Goal: Task Accomplishment & Management: Manage account settings

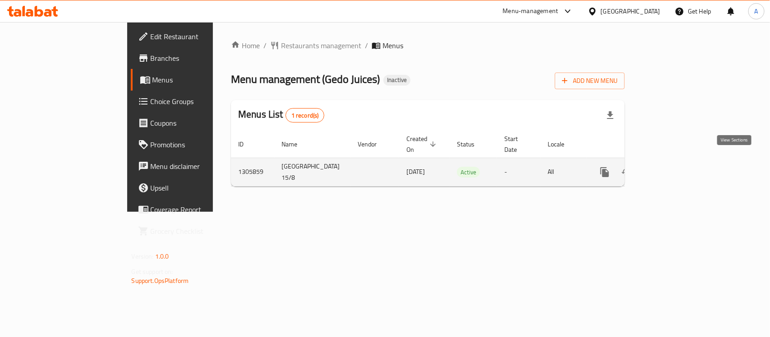
click at [681, 161] on link "enhanced table" at bounding box center [670, 172] width 22 height 22
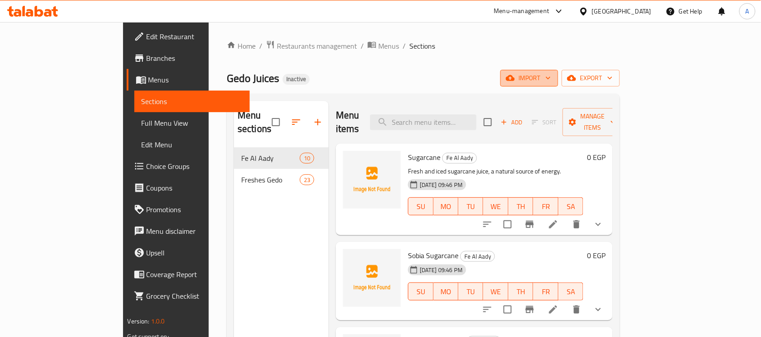
click at [551, 82] on span "import" at bounding box center [529, 78] width 43 height 11
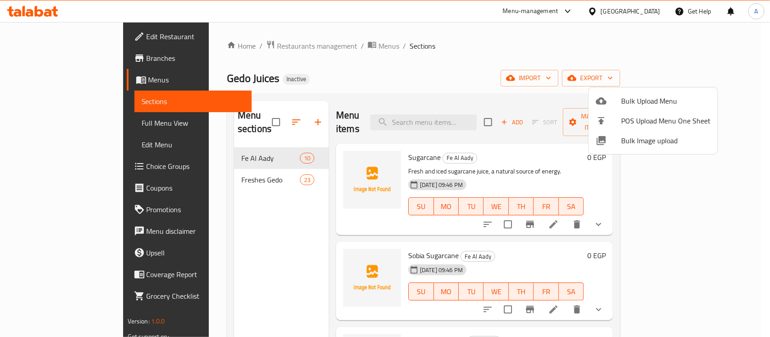
click at [517, 51] on div at bounding box center [385, 168] width 770 height 337
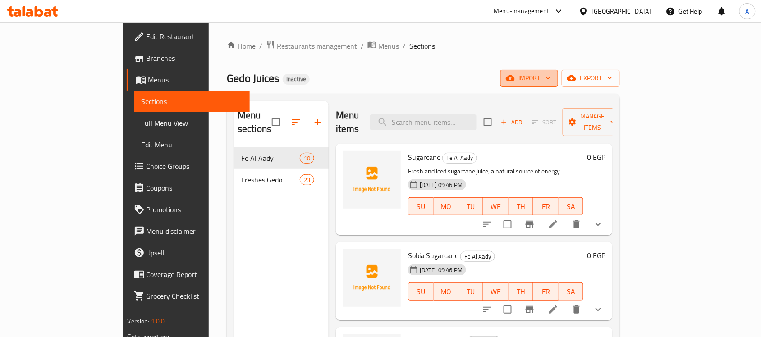
click at [551, 74] on span "import" at bounding box center [529, 78] width 43 height 11
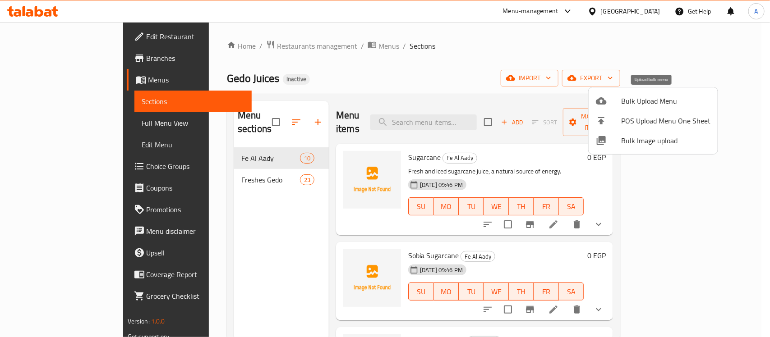
click at [623, 101] on span "Bulk Upload Menu" at bounding box center [665, 101] width 89 height 11
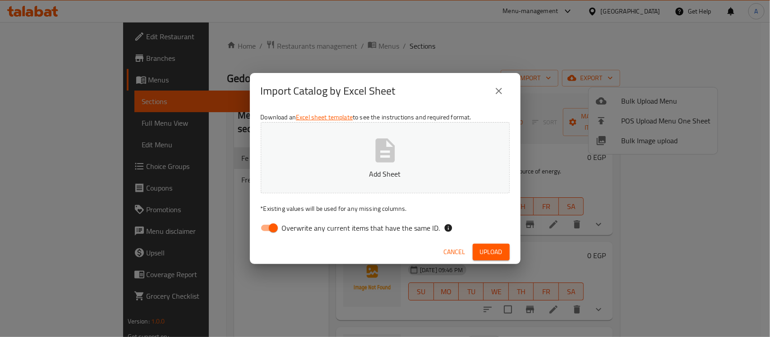
click at [270, 231] on input "Overwrite any current items that have the same ID." at bounding box center [273, 228] width 51 height 17
checkbox input "false"
click at [496, 249] on span "Upload" at bounding box center [491, 252] width 23 height 11
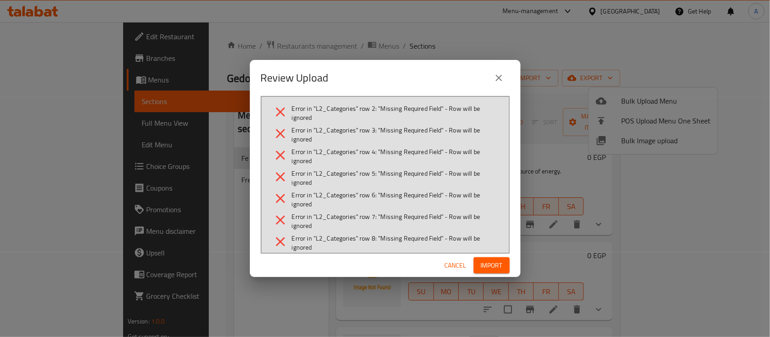
click at [500, 75] on icon "close" at bounding box center [499, 78] width 11 height 11
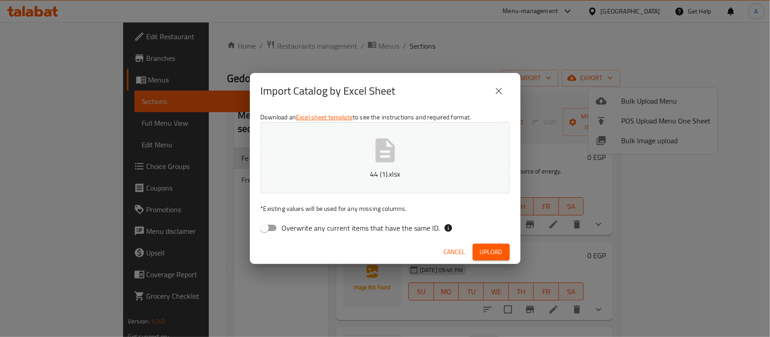
click at [485, 254] on span "Upload" at bounding box center [491, 252] width 23 height 11
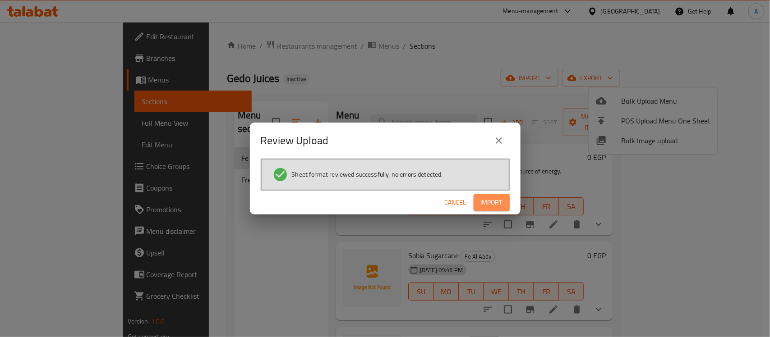
click at [489, 203] on span "Import" at bounding box center [492, 202] width 22 height 11
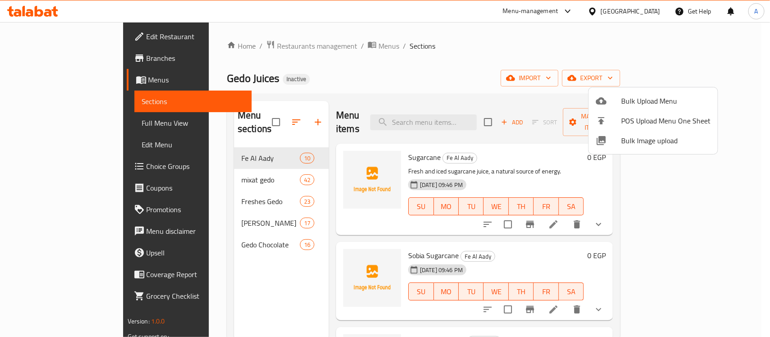
click at [35, 119] on div at bounding box center [385, 168] width 770 height 337
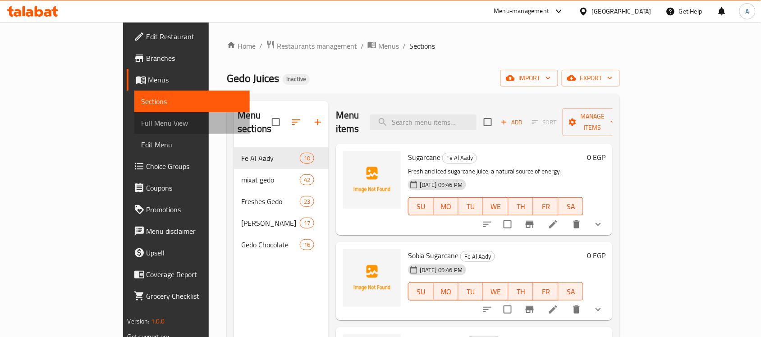
click at [142, 126] on span "Full Menu View" at bounding box center [192, 123] width 101 height 11
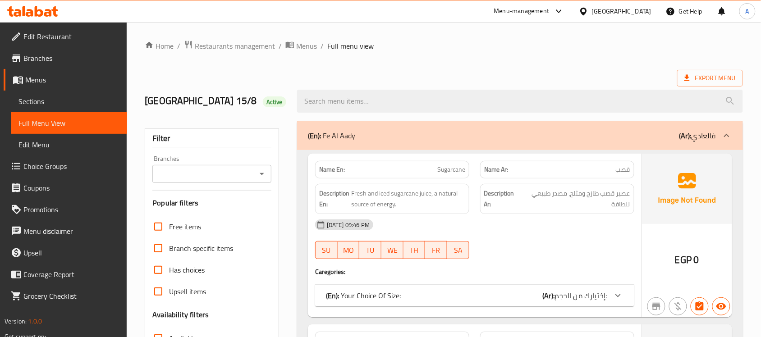
click at [384, 138] on div "(En): Fe Al Aady (Ar): فالعادي" at bounding box center [512, 135] width 408 height 11
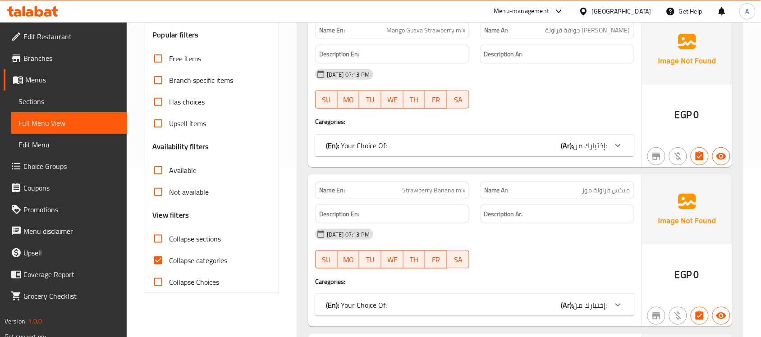
scroll to position [169, 0]
click at [156, 264] on input "Collapse categories" at bounding box center [159, 260] width 22 height 22
checkbox input "false"
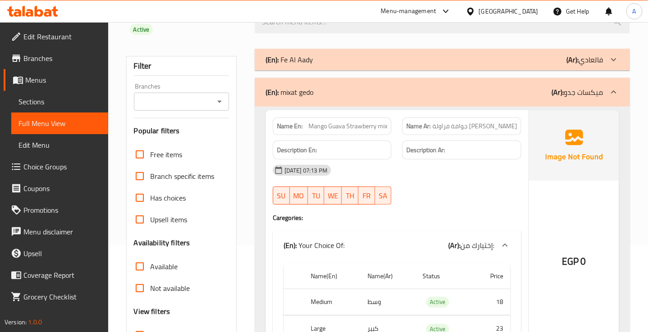
scroll to position [113, 0]
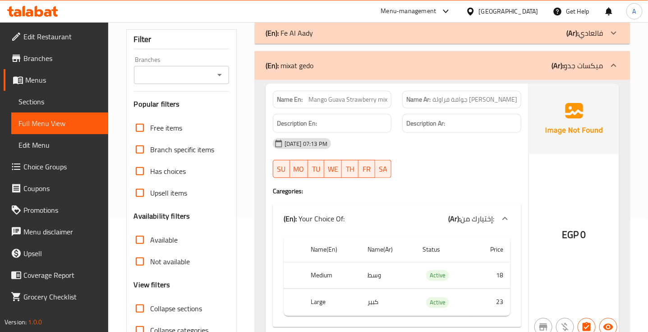
click at [485, 95] on span "ميكس مانجو جوافة فراولة" at bounding box center [475, 99] width 85 height 9
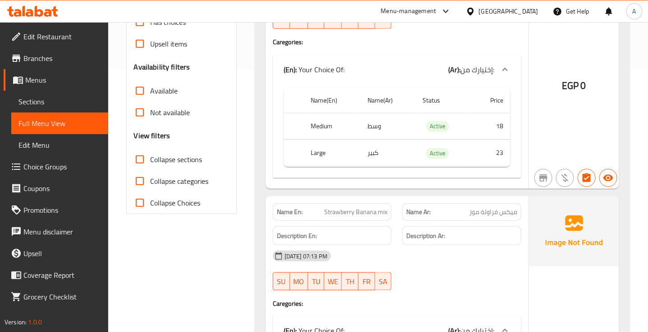
scroll to position [282, 0]
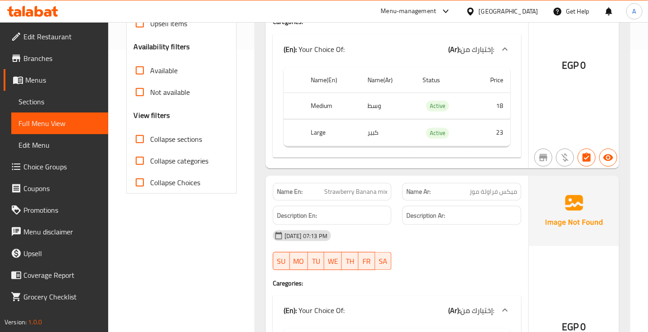
click at [501, 187] on span "ميكس فراولة موز" at bounding box center [494, 191] width 48 height 9
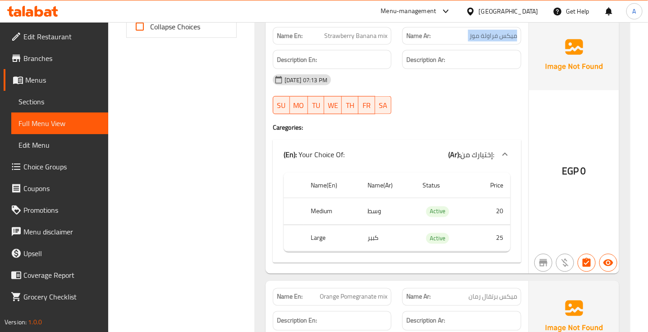
scroll to position [564, 0]
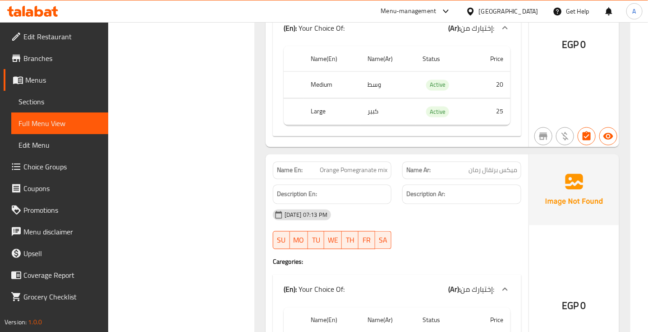
click at [497, 166] on span "ميكس برتقال رمان" at bounding box center [493, 170] width 49 height 9
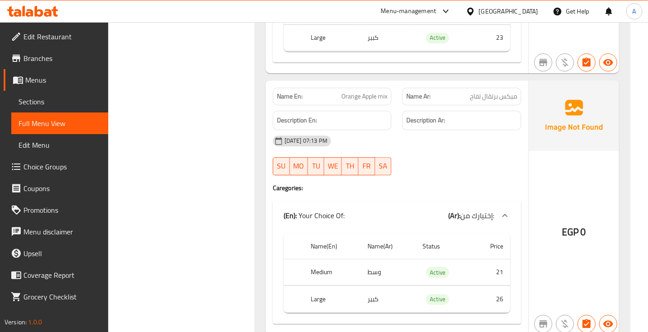
scroll to position [902, 0]
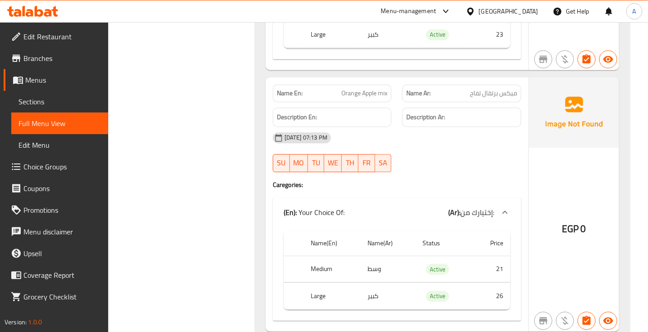
click at [510, 88] on span "ميكس برتقال تفاح" at bounding box center [493, 92] width 47 height 9
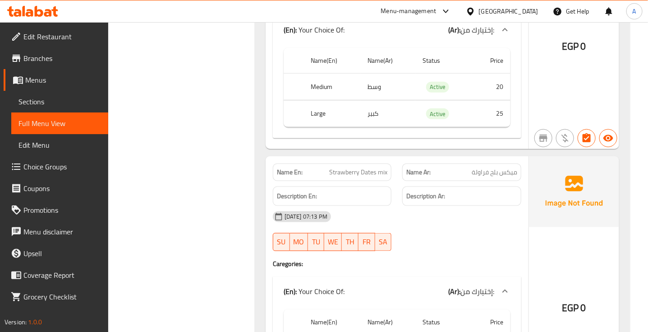
scroll to position [1635, 0]
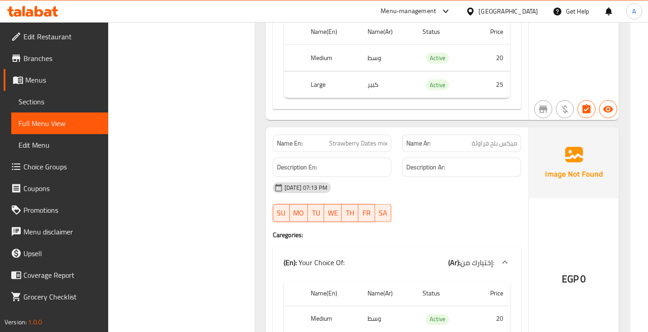
click at [485, 138] on span "ميكس بلح فراولة" at bounding box center [495, 142] width 46 height 9
click at [334, 141] on span "Strawberry Dates mix" at bounding box center [358, 142] width 58 height 9
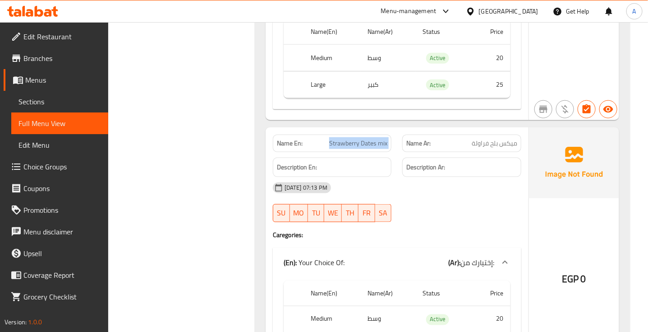
click at [334, 141] on span "Strawberry Dates mix" at bounding box center [358, 142] width 58 height 9
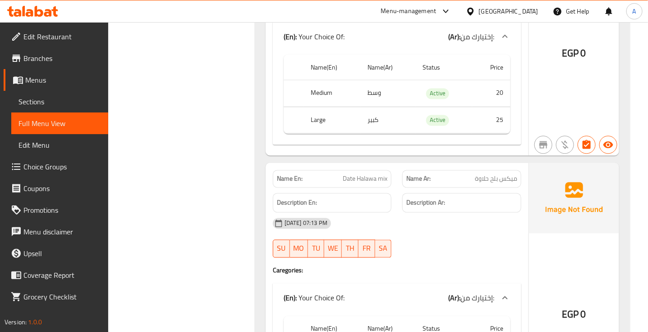
click at [371, 175] on span "Date Halawa mix" at bounding box center [365, 178] width 45 height 9
click at [346, 174] on span "Date Halawa mix" at bounding box center [365, 178] width 45 height 9
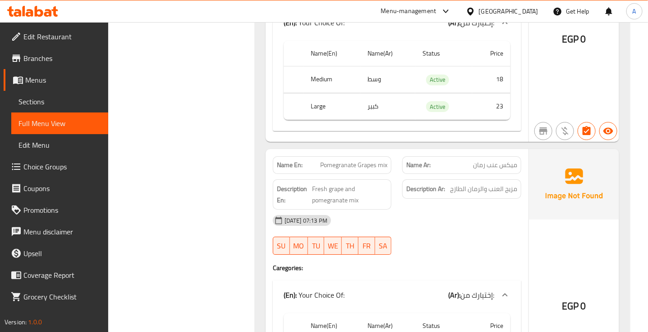
scroll to position [3722, 0]
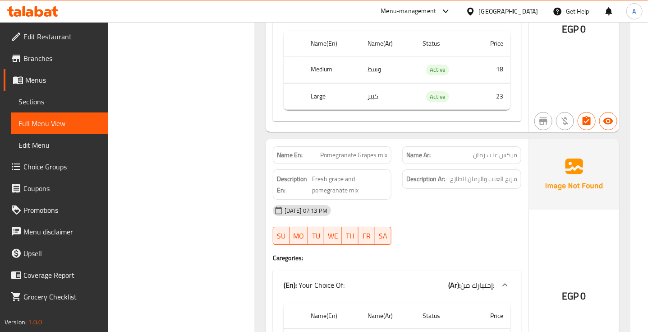
click at [507, 156] on span "ميكس عنب رمان" at bounding box center [495, 154] width 44 height 9
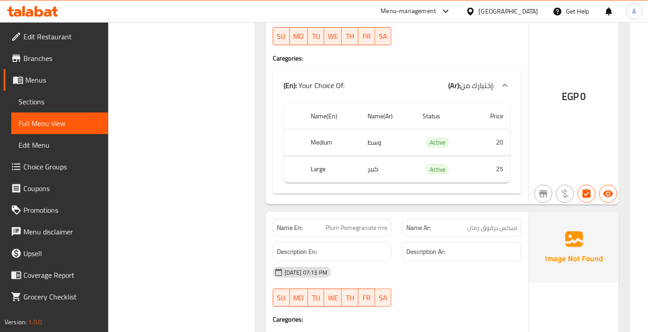
scroll to position [3947, 0]
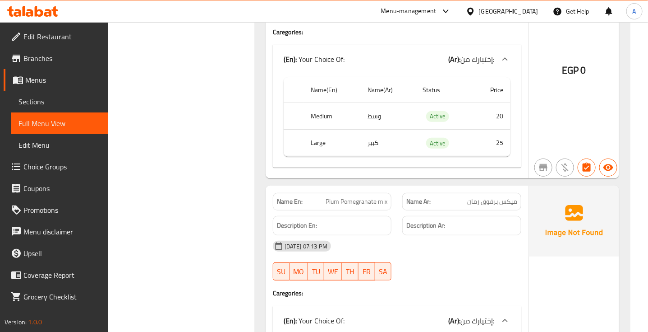
click at [501, 199] on span "ميكس برقوق رمان" at bounding box center [492, 201] width 50 height 9
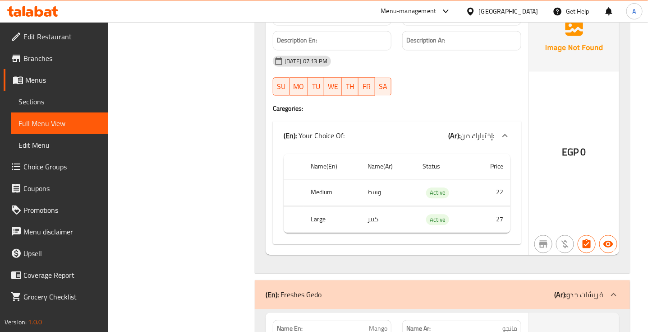
scroll to position [11053, 0]
drag, startPoint x: 352, startPoint y: 46, endPoint x: 376, endPoint y: 48, distance: 24.0
click at [376, 20] on span "Vitamin C mix" at bounding box center [369, 15] width 37 height 9
copy span "Vitamin C"
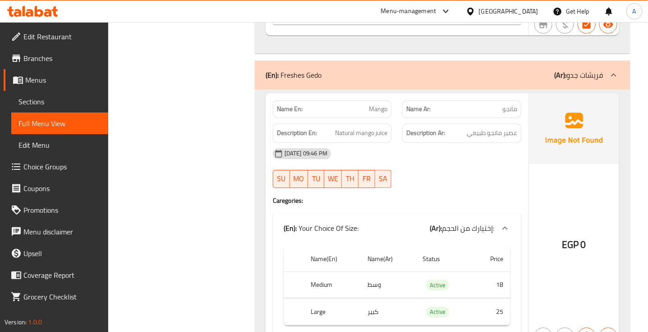
scroll to position [11335, 0]
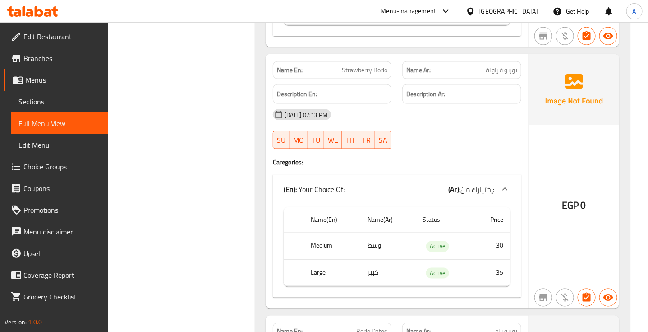
scroll to position [12125, 0]
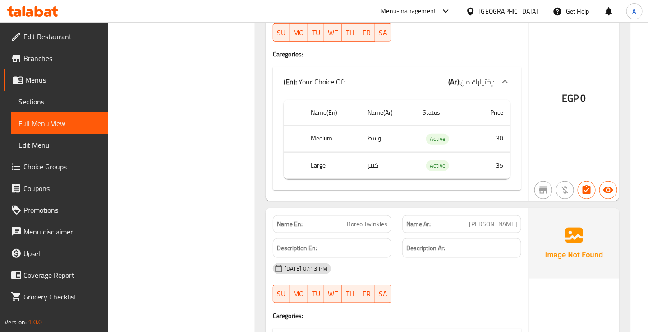
scroll to position [13309, 0]
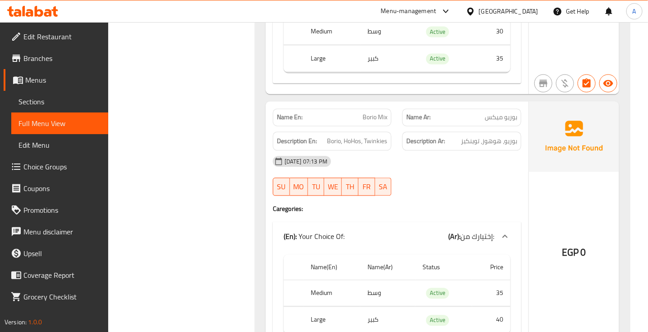
scroll to position [13647, 0]
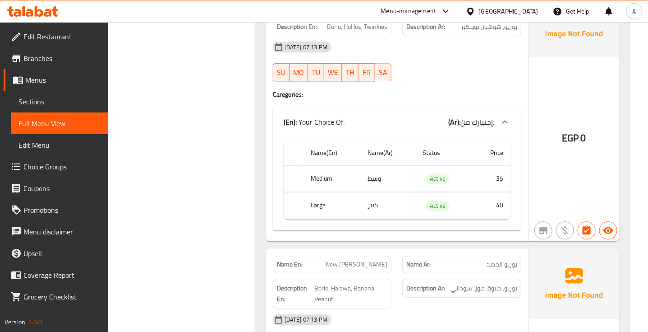
scroll to position [13760, 0]
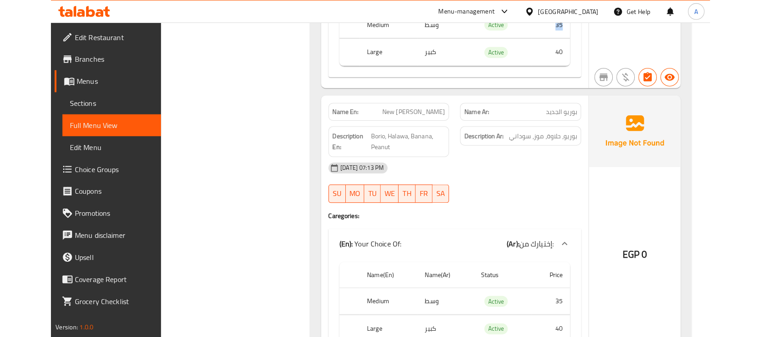
scroll to position [13929, 0]
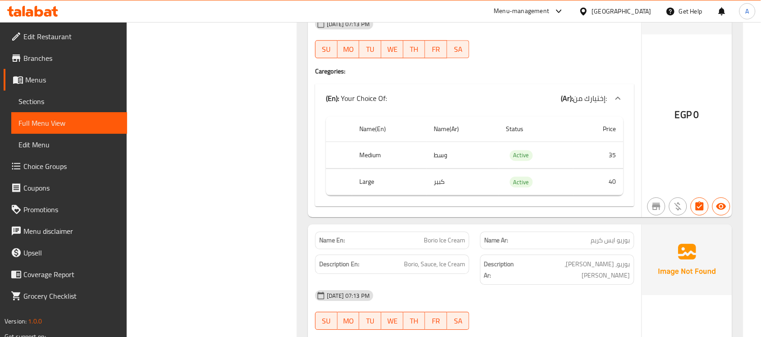
copy span "بوريو الجديد"
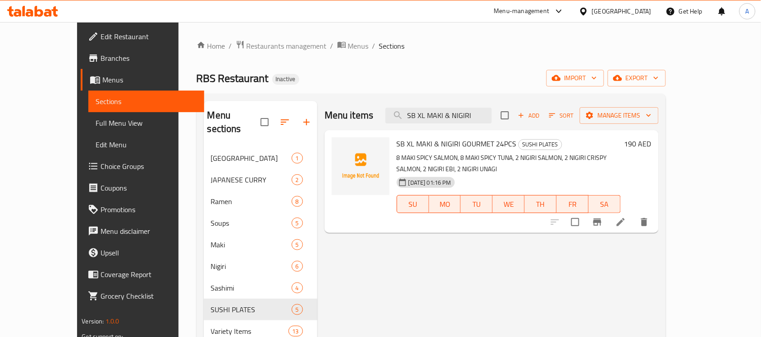
click at [96, 125] on span "Full Menu View" at bounding box center [146, 123] width 101 height 11
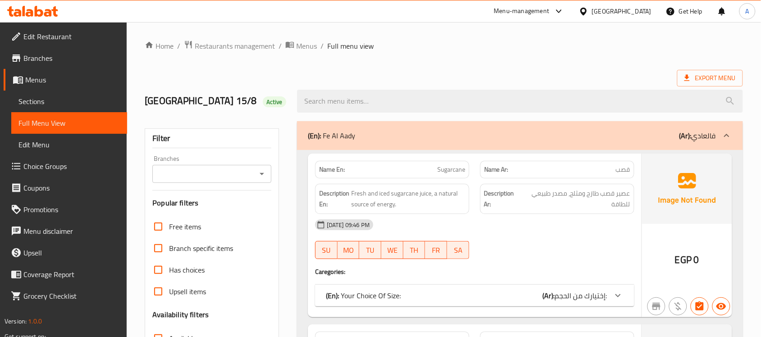
click at [46, 103] on span "Sections" at bounding box center [68, 101] width 101 height 11
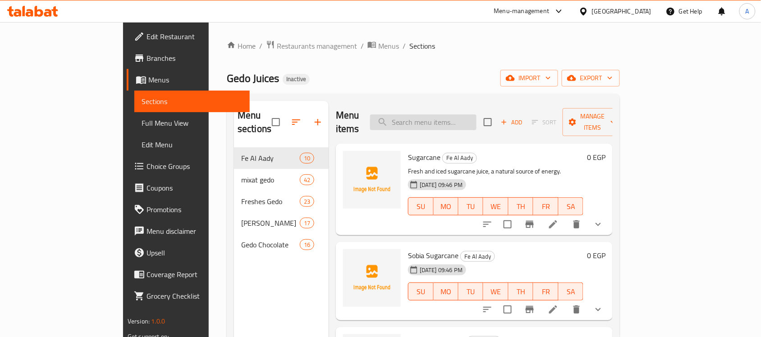
click at [473, 120] on input "search" at bounding box center [423, 123] width 106 height 16
paste input "New Borio"
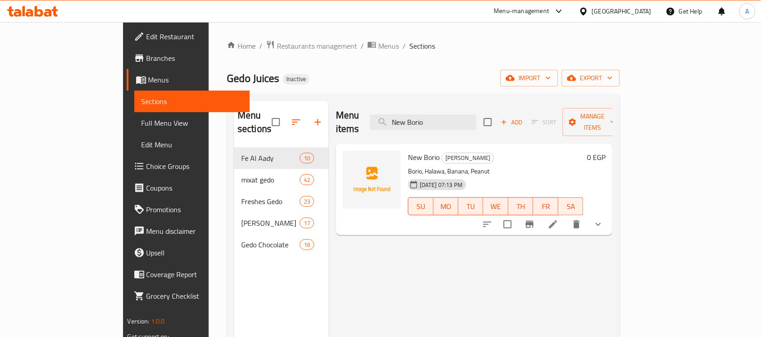
type input "New Borio"
click at [559, 219] on icon at bounding box center [553, 224] width 11 height 11
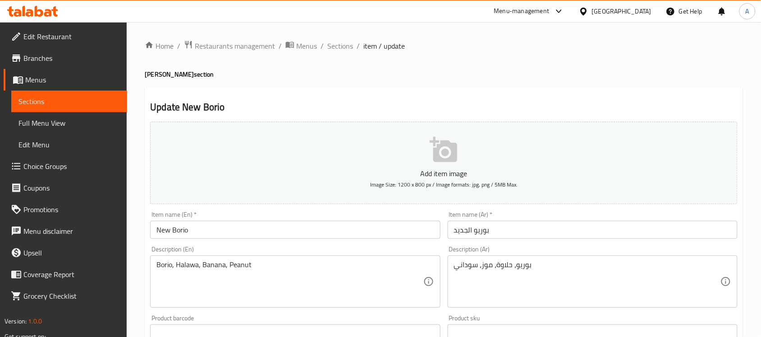
click at [166, 231] on input "New Borio" at bounding box center [295, 230] width 290 height 18
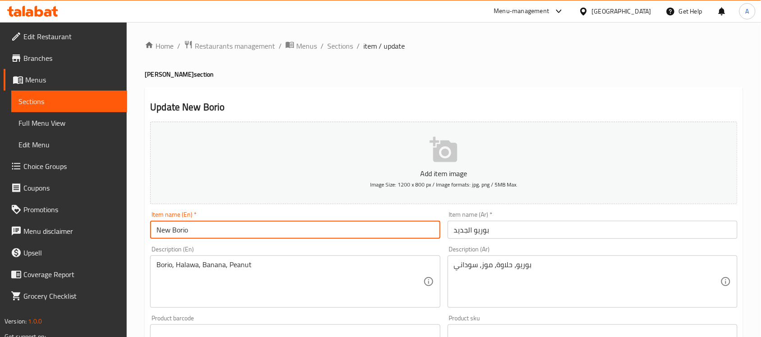
click at [166, 231] on input "New Borio" at bounding box center [295, 230] width 290 height 18
click at [207, 226] on input "Borio" at bounding box center [295, 230] width 290 height 18
type input "Borio el gded"
click at [596, 50] on ol "Home / Restaurants management / Menus / Sections / item / update" at bounding box center [444, 46] width 599 height 12
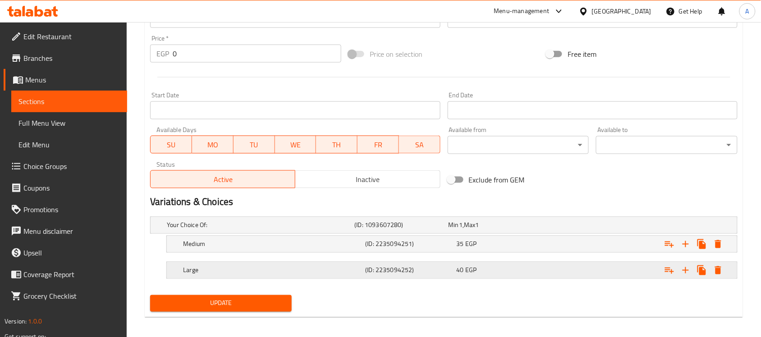
scroll to position [320, 0]
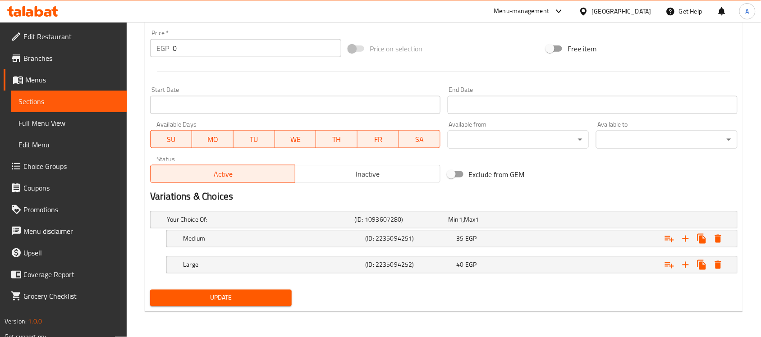
click at [230, 302] on span "Update" at bounding box center [220, 298] width 127 height 11
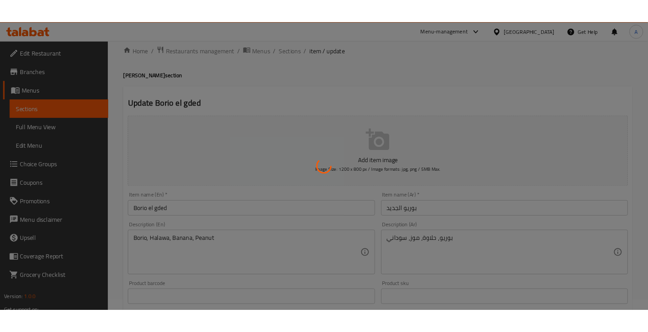
scroll to position [0, 0]
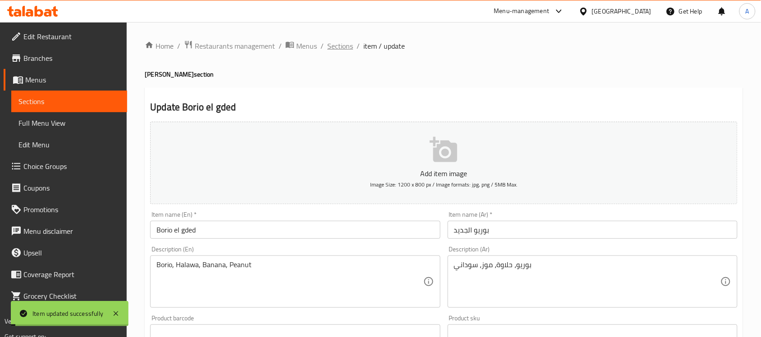
click at [344, 41] on span "Sections" at bounding box center [341, 46] width 26 height 11
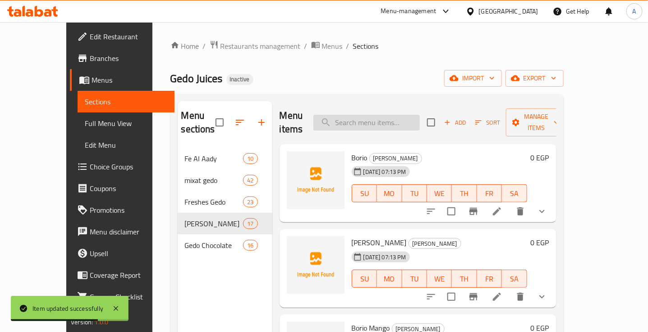
click at [375, 116] on input "search" at bounding box center [367, 123] width 106 height 16
paste input "Hohoz"
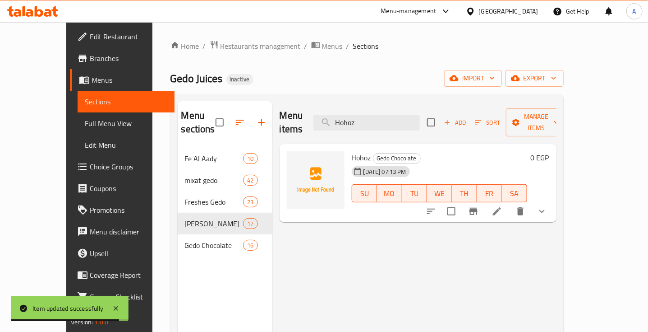
type input "Hohoz"
click at [503, 206] on icon at bounding box center [497, 211] width 11 height 11
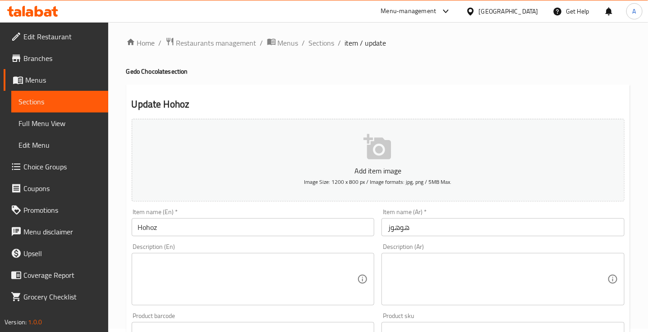
scroll to position [113, 0]
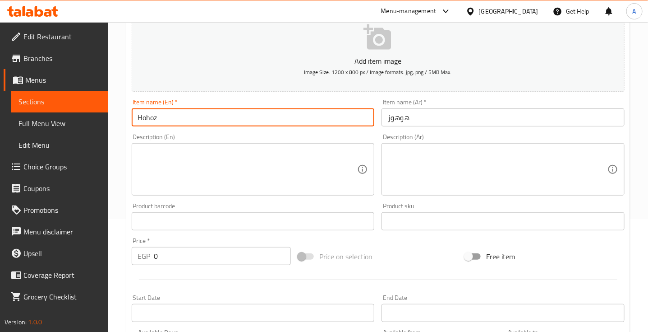
click at [156, 116] on input "Hohoz" at bounding box center [253, 117] width 243 height 18
type input "Hohos"
click at [123, 147] on div "Home / Restaurants management / Menus / Sections / item / update Gedo Chocolate…" at bounding box center [378, 227] width 540 height 636
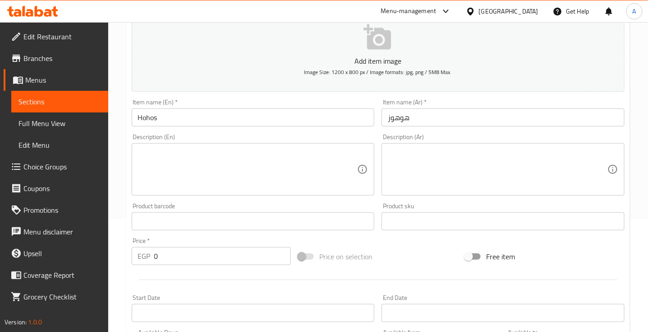
scroll to position [326, 0]
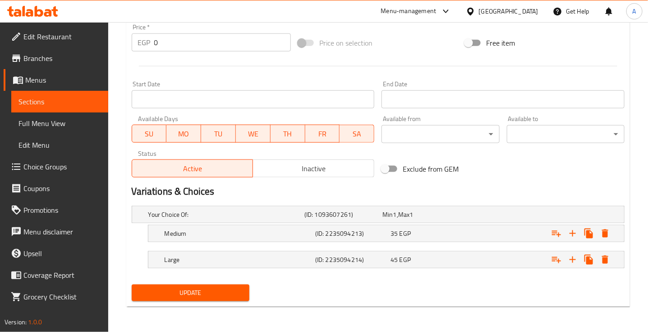
click at [177, 290] on span "Update" at bounding box center [190, 292] width 103 height 11
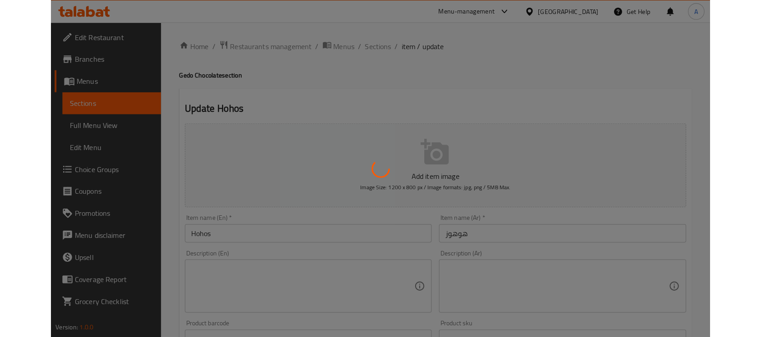
scroll to position [0, 0]
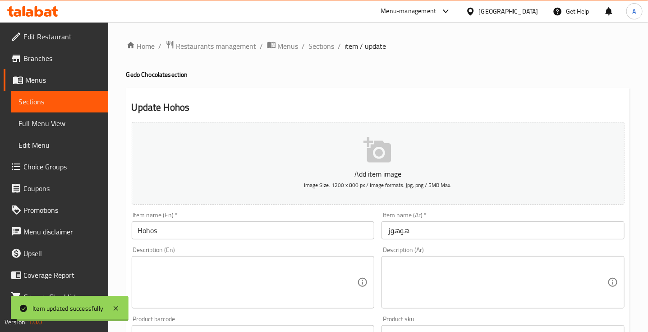
click at [321, 45] on span "Sections" at bounding box center [322, 46] width 26 height 11
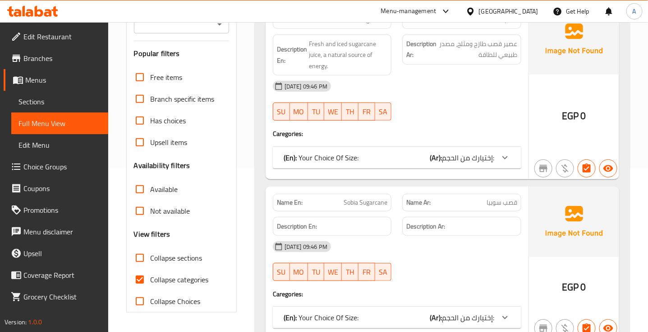
scroll to position [169, 0]
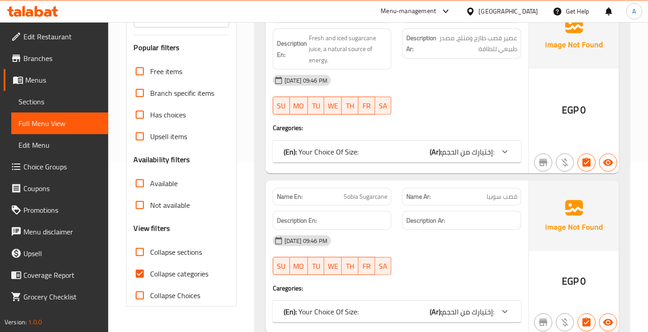
click at [150, 263] on input "Collapse categories" at bounding box center [140, 274] width 22 height 22
checkbox input "false"
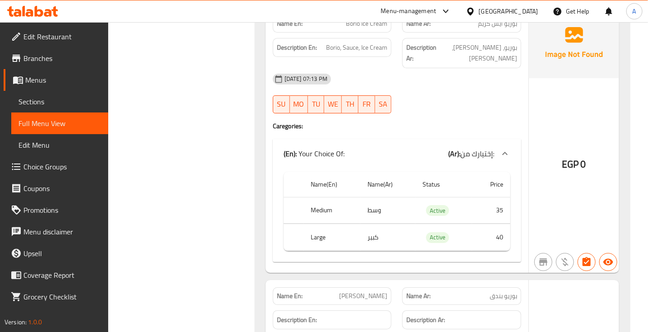
scroll to position [23156, 0]
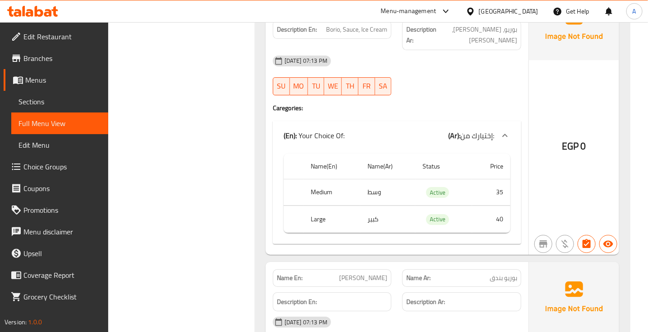
drag, startPoint x: 508, startPoint y: 104, endPoint x: 343, endPoint y: 104, distance: 165.1
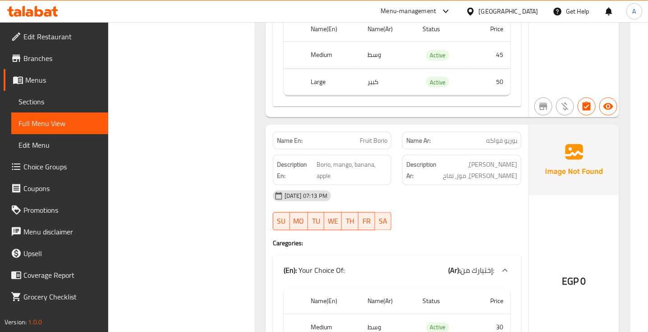
scroll to position [23889, 0]
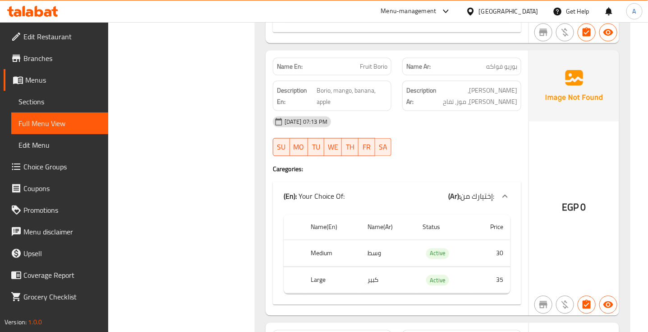
drag, startPoint x: 497, startPoint y: 151, endPoint x: 417, endPoint y: 161, distance: 80.4
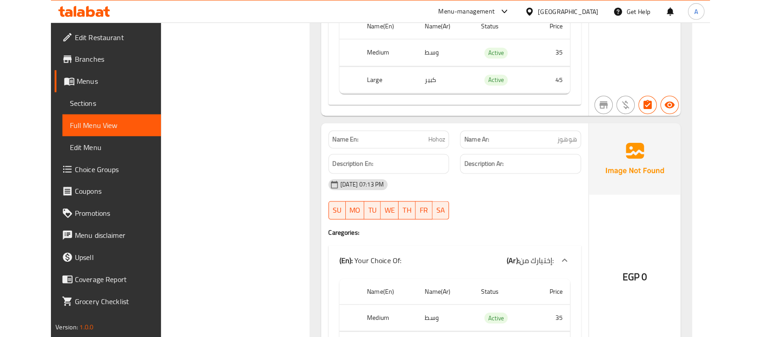
scroll to position [26483, 0]
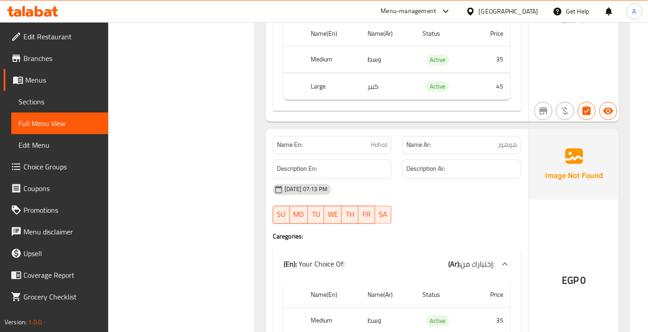
copy span "Hohoz"
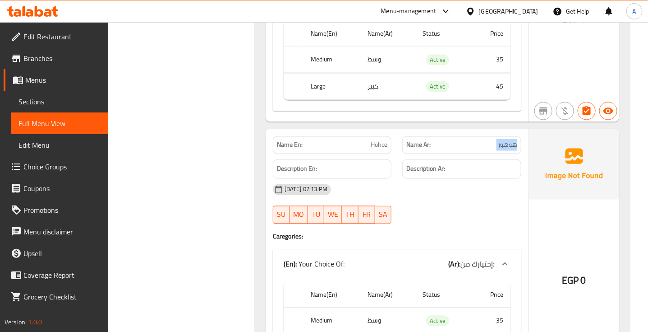
copy span "هوهوز"
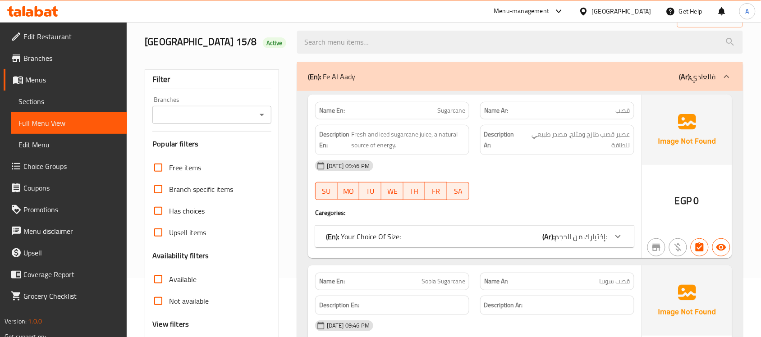
scroll to position [169, 0]
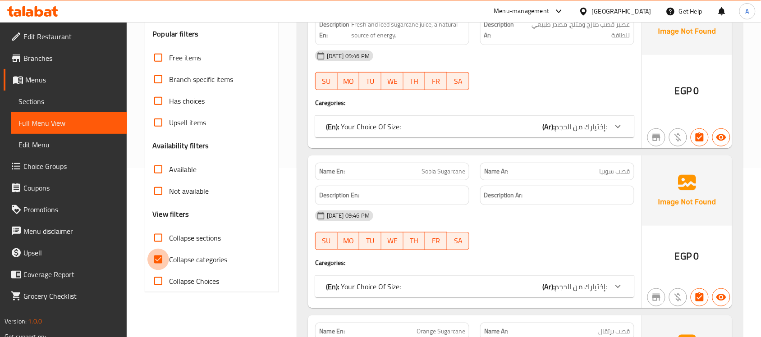
click at [158, 265] on input "Collapse categories" at bounding box center [159, 260] width 22 height 22
checkbox input "false"
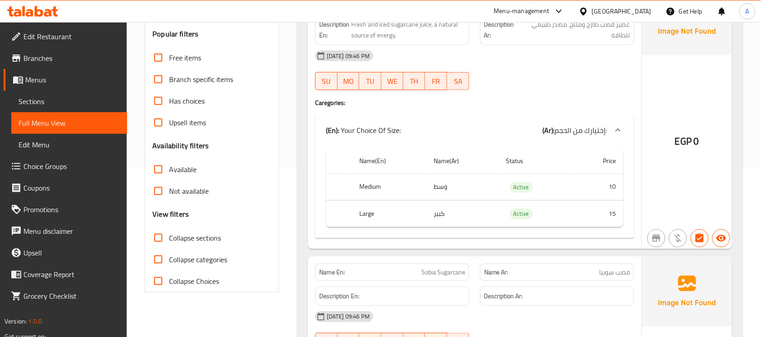
scroll to position [0, 0]
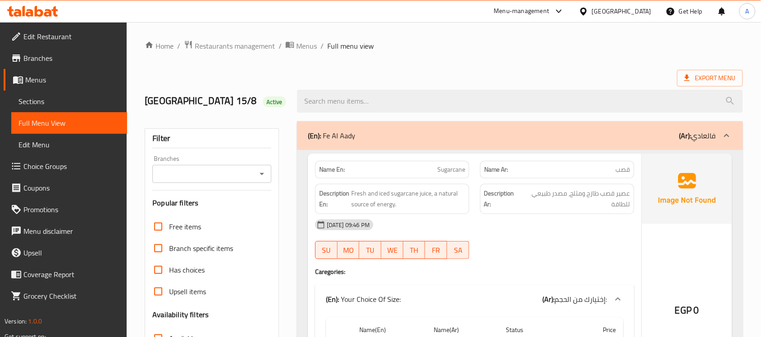
click at [454, 51] on ol "Home / Restaurants management / Menus / Full menu view" at bounding box center [444, 46] width 599 height 12
click at [347, 79] on div "Export Menu" at bounding box center [444, 78] width 599 height 17
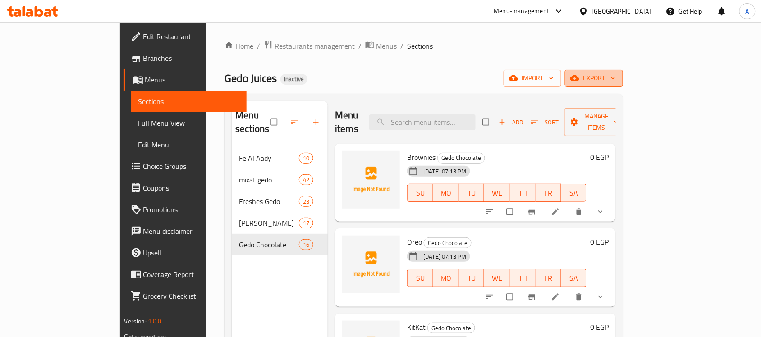
click at [616, 74] on span "export" at bounding box center [594, 78] width 44 height 11
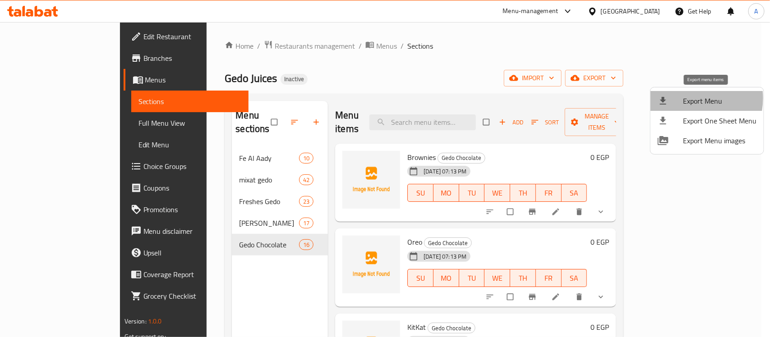
click at [686, 98] on span "Export Menu" at bounding box center [720, 101] width 74 height 11
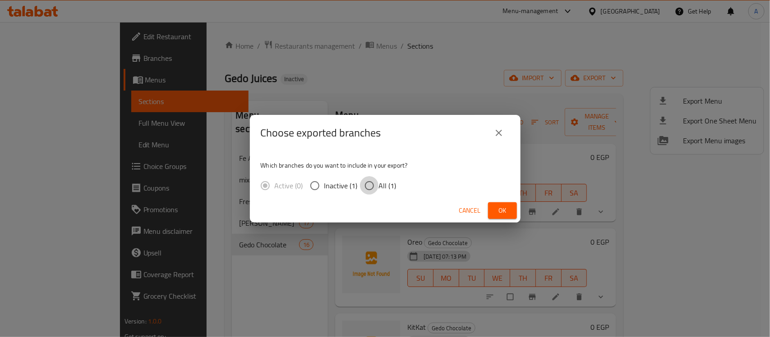
click at [373, 188] on input "All (1)" at bounding box center [369, 185] width 19 height 19
radio input "true"
click at [508, 204] on button "Ok" at bounding box center [502, 211] width 29 height 17
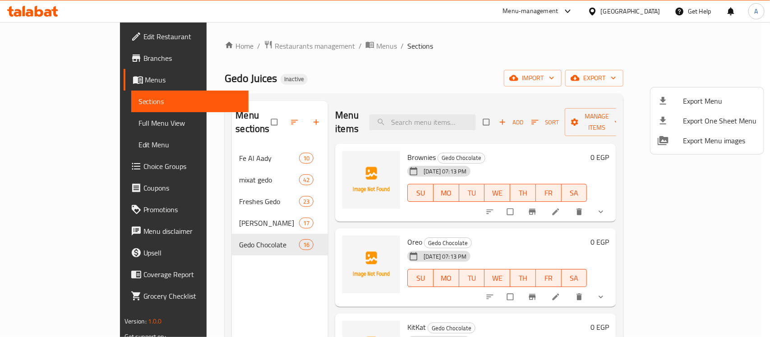
click at [497, 73] on div at bounding box center [385, 168] width 770 height 337
